Goal: Information Seeking & Learning: Learn about a topic

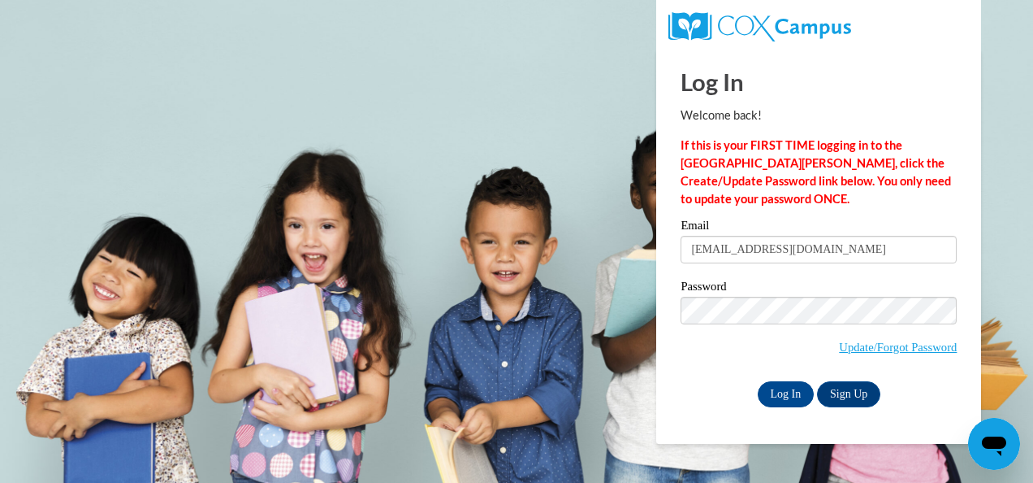
type input "fblac9078@ung.edu"
click at [758, 381] on input "Log In" at bounding box center [786, 394] width 57 height 26
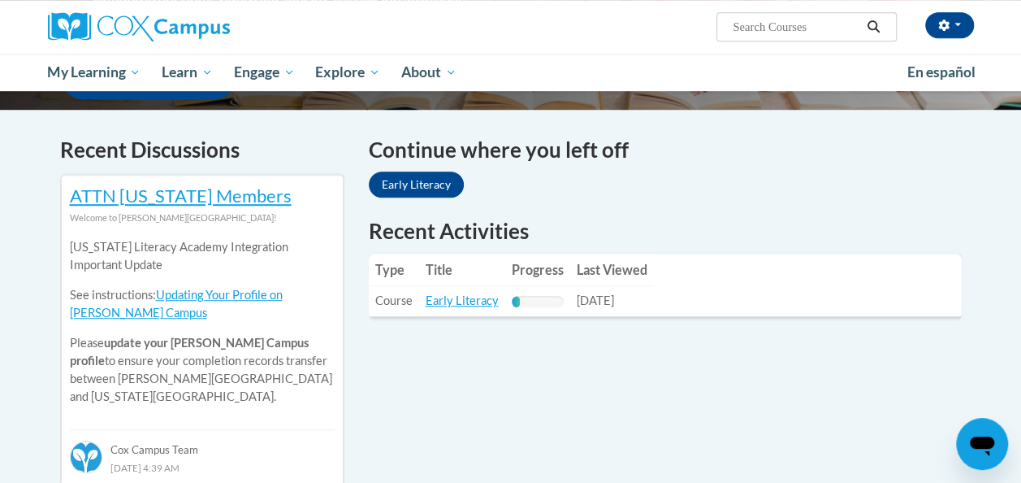
scroll to position [461, 0]
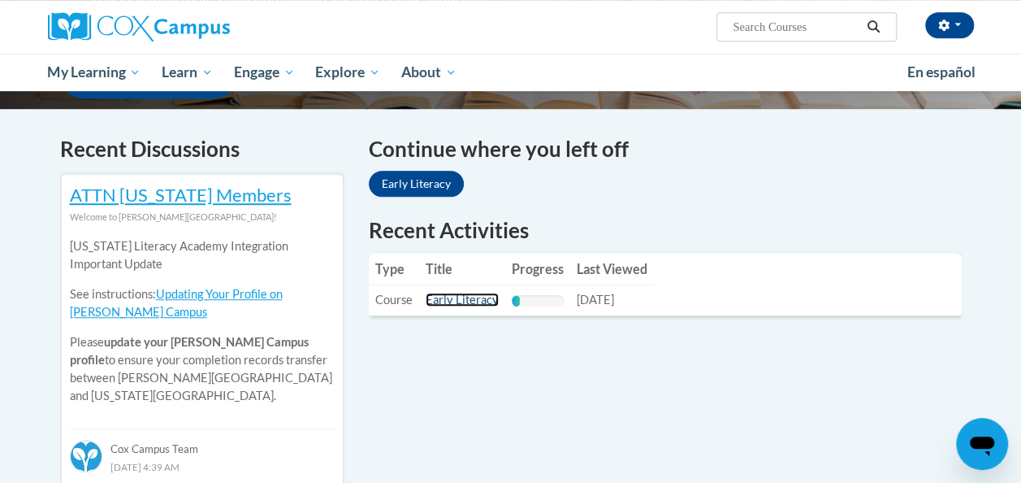
click at [448, 300] on link "Early Literacy" at bounding box center [462, 299] width 73 height 14
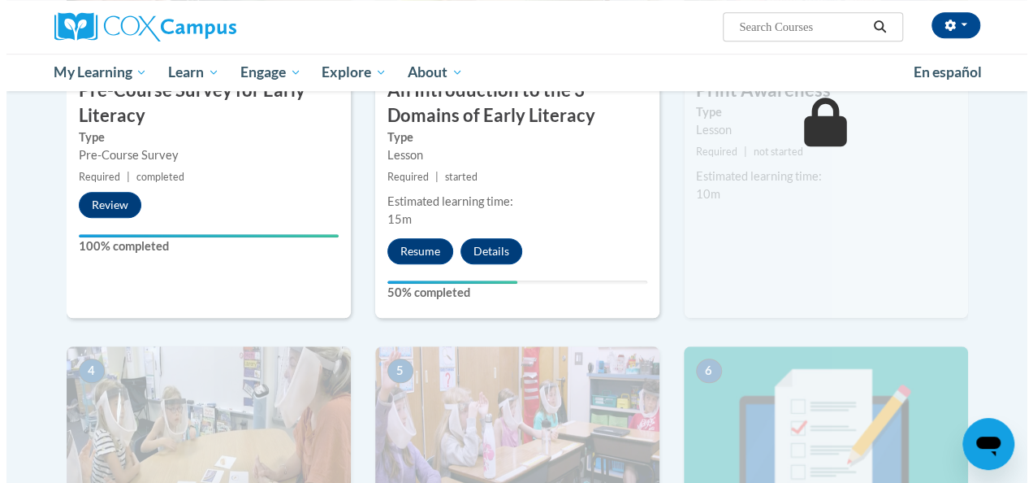
scroll to position [550, 0]
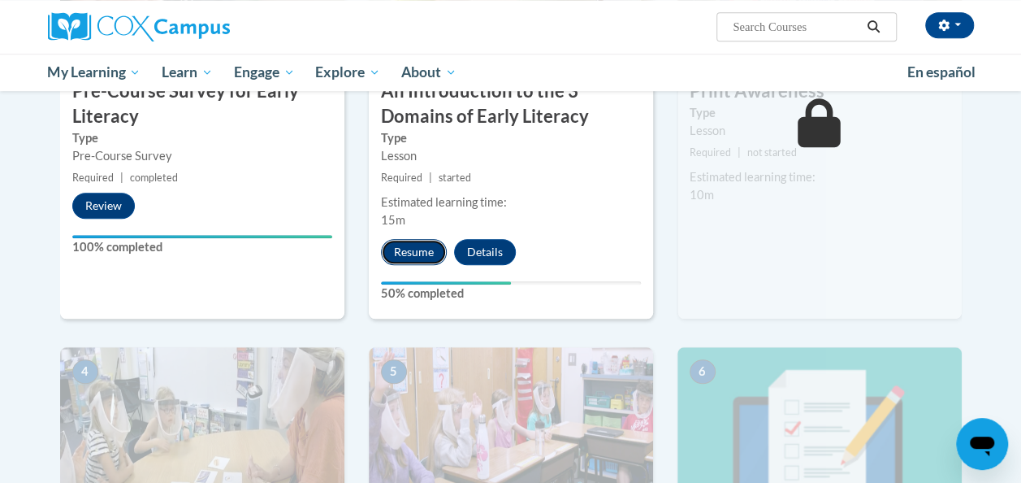
click at [396, 255] on button "Resume" at bounding box center [414, 252] width 66 height 26
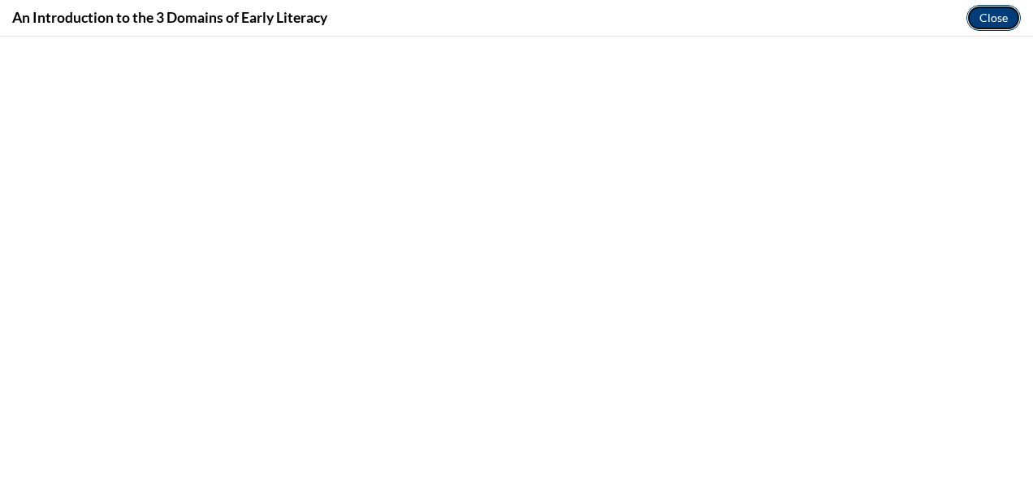
click at [999, 11] on button "Close" at bounding box center [994, 18] width 54 height 26
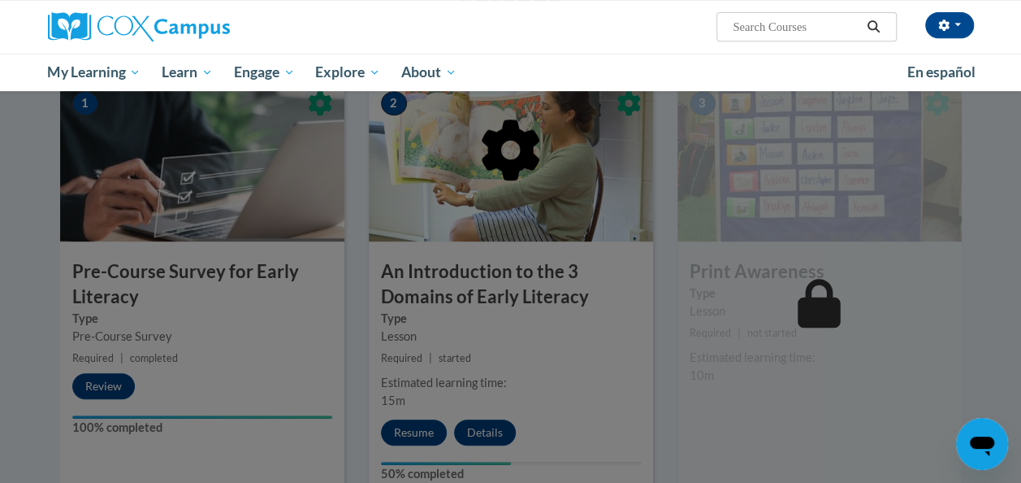
scroll to position [424, 0]
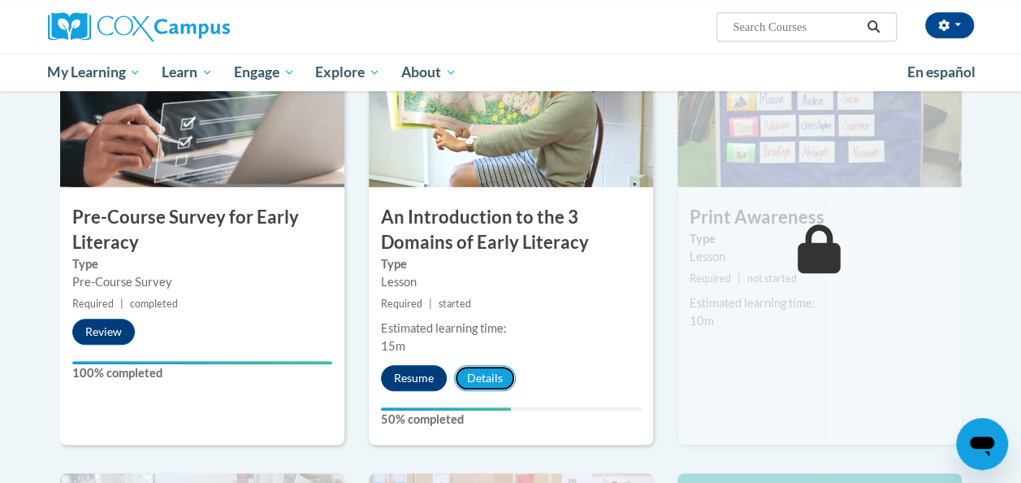
click at [479, 375] on button "Details" at bounding box center [485, 378] width 62 height 26
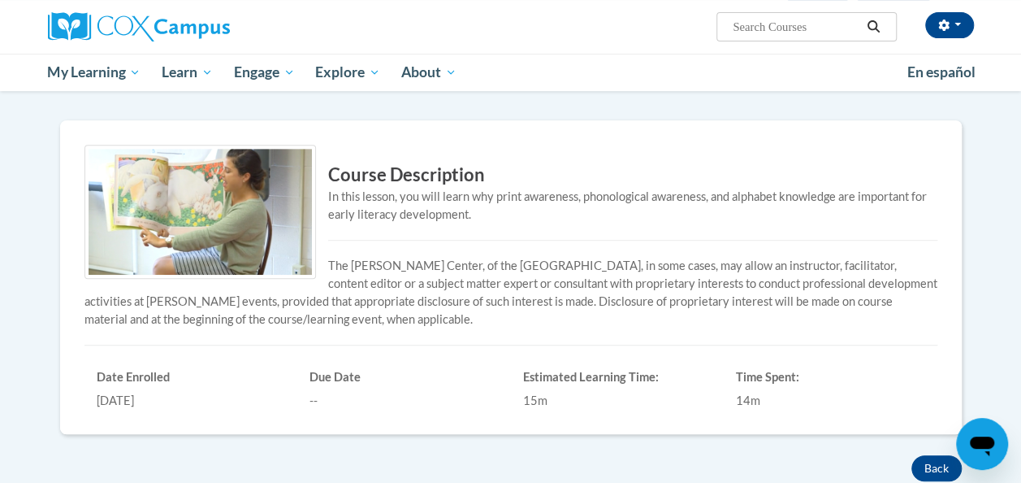
scroll to position [314, 0]
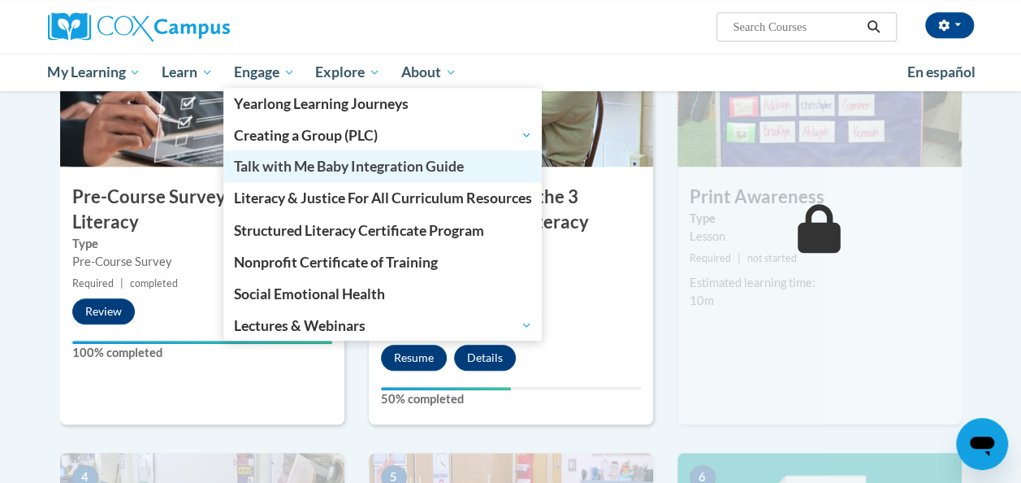
scroll to position [424, 0]
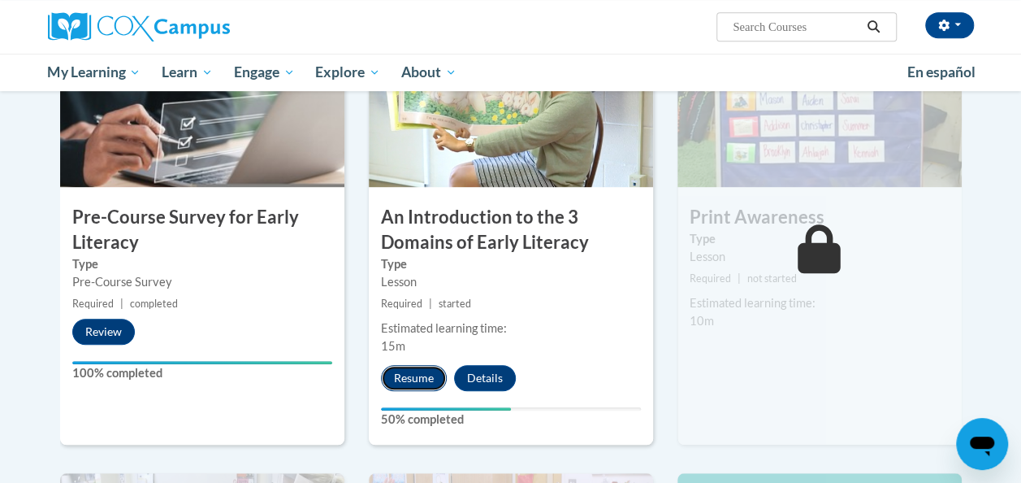
click at [410, 365] on button "Resume" at bounding box center [414, 378] width 66 height 26
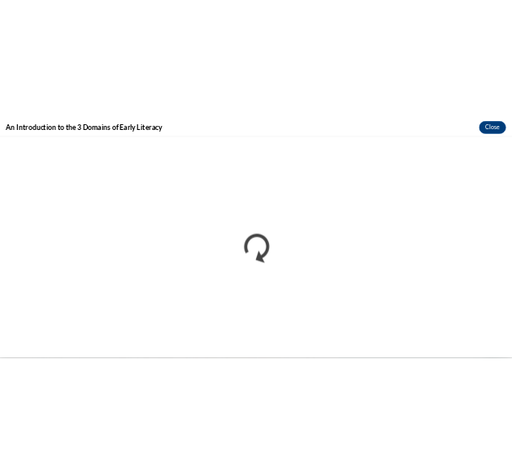
scroll to position [0, 0]
